Goal: Task Accomplishment & Management: Manage account settings

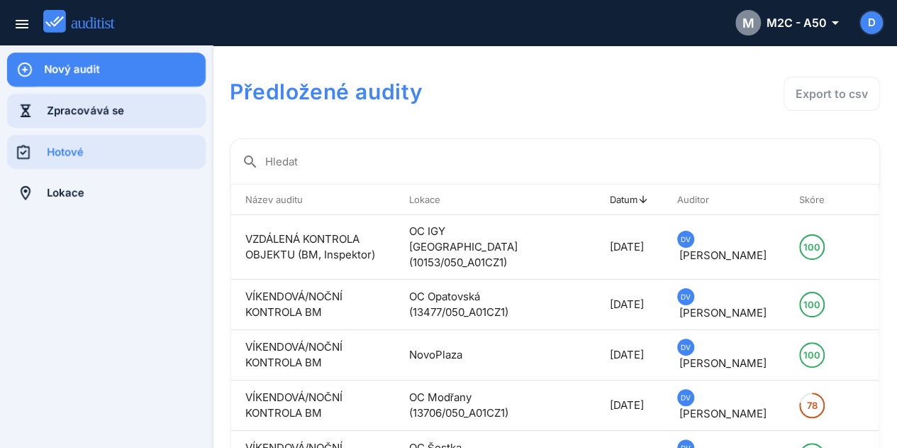
click at [77, 124] on div "Zpracovává se" at bounding box center [126, 111] width 159 height 34
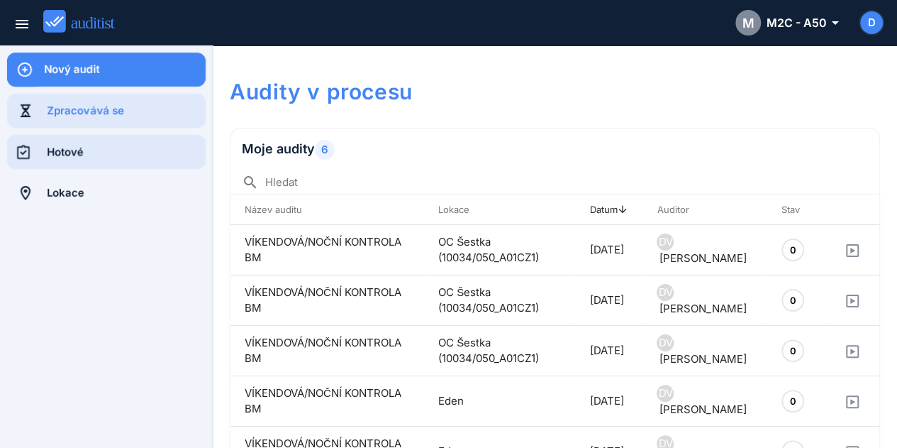
click at [74, 153] on div "Hotové" at bounding box center [126, 152] width 159 height 16
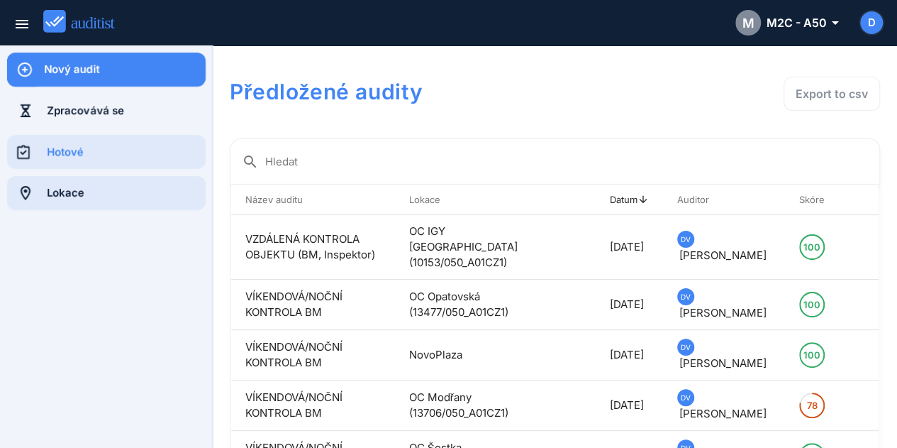
click at [135, 199] on div "Lokace" at bounding box center [126, 193] width 159 height 16
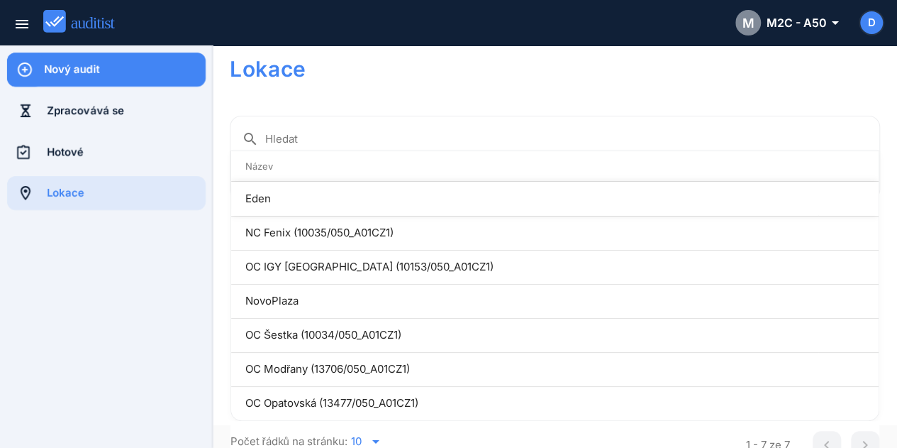
scroll to position [35, 0]
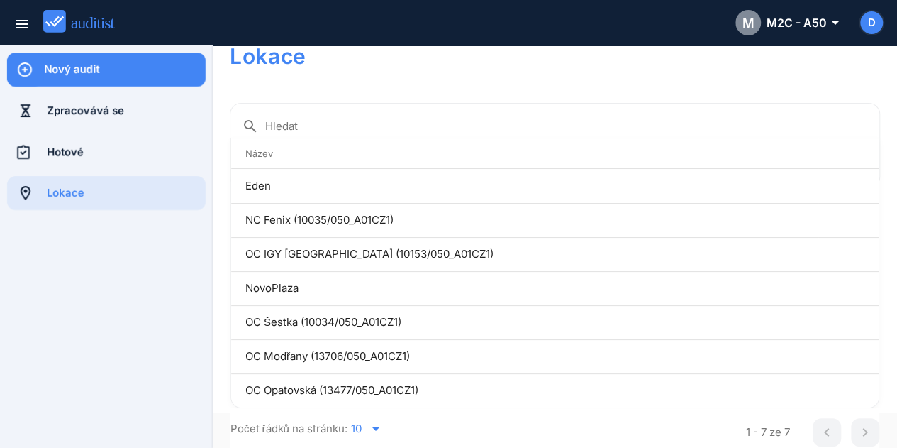
click at [66, 24] on img at bounding box center [85, 21] width 84 height 23
click at [27, 23] on icon "menu" at bounding box center [21, 24] width 17 height 17
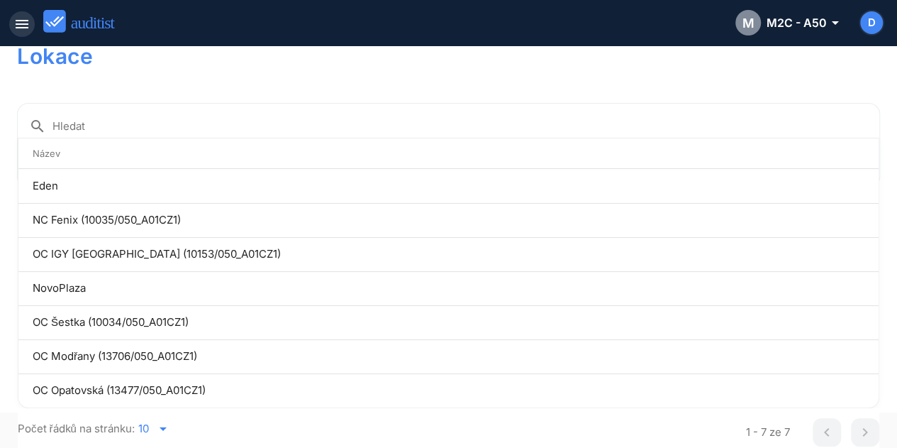
click at [27, 23] on icon "menu" at bounding box center [21, 24] width 17 height 17
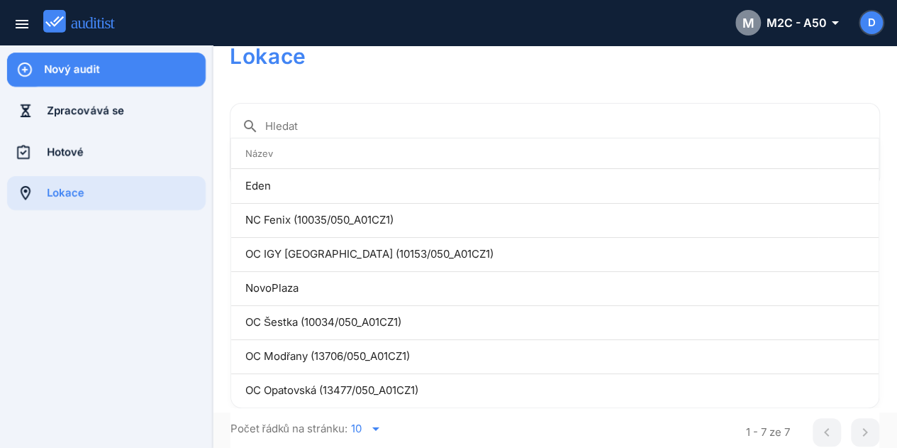
click at [879, 30] on div "D" at bounding box center [871, 22] width 23 height 23
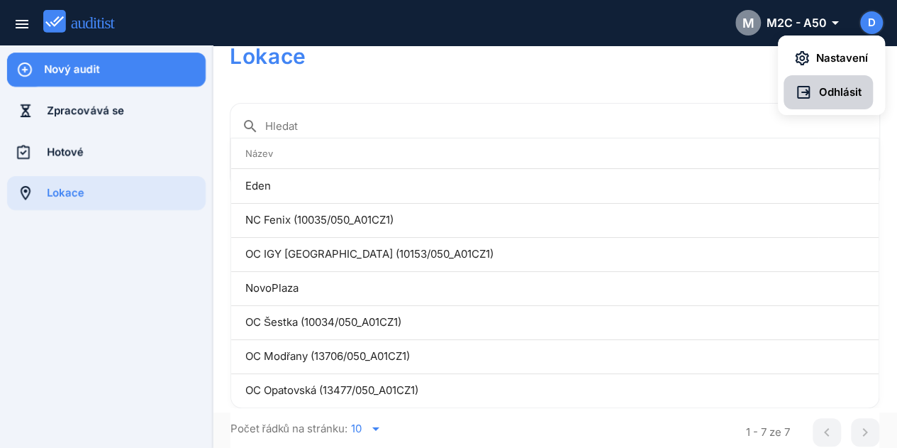
click at [831, 93] on span "Odhlásit" at bounding box center [837, 92] width 50 height 16
